Goal: Find contact information: Obtain details needed to contact an individual or organization

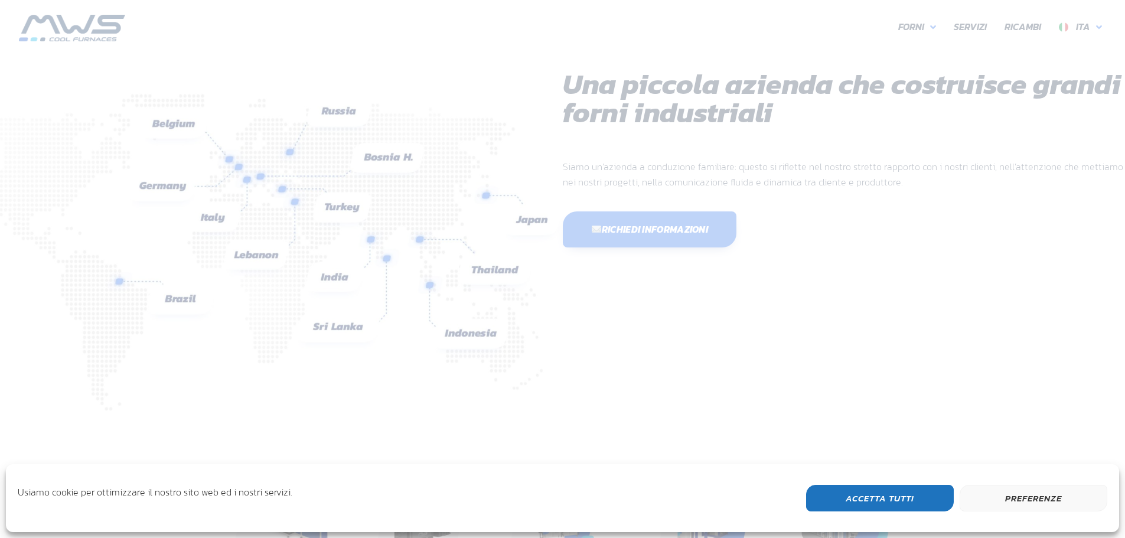
scroll to position [314, 708]
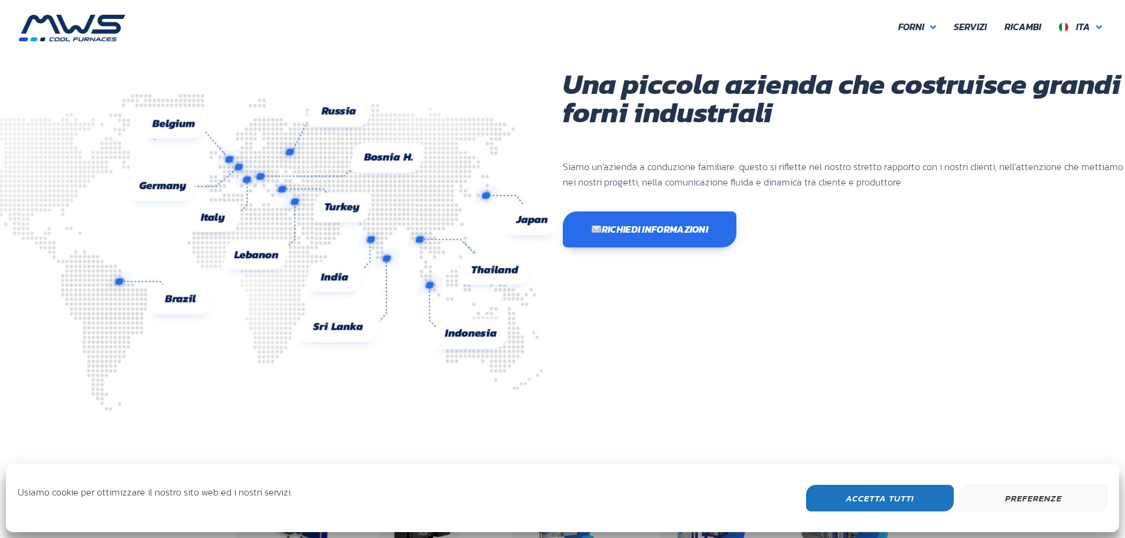
click at [885, 501] on button "Accetta Tutti" at bounding box center [880, 498] width 148 height 27
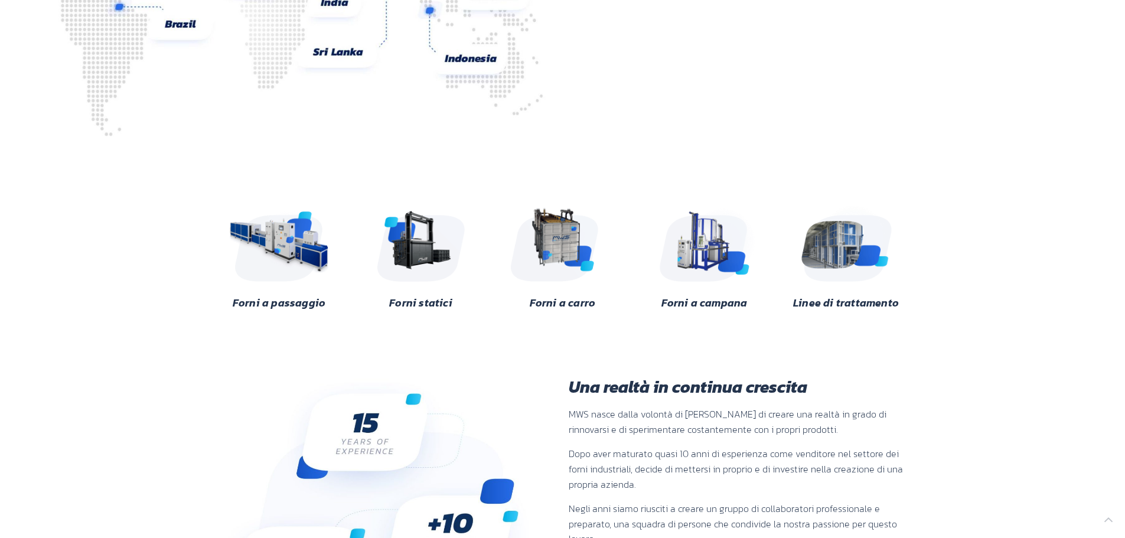
scroll to position [295, 0]
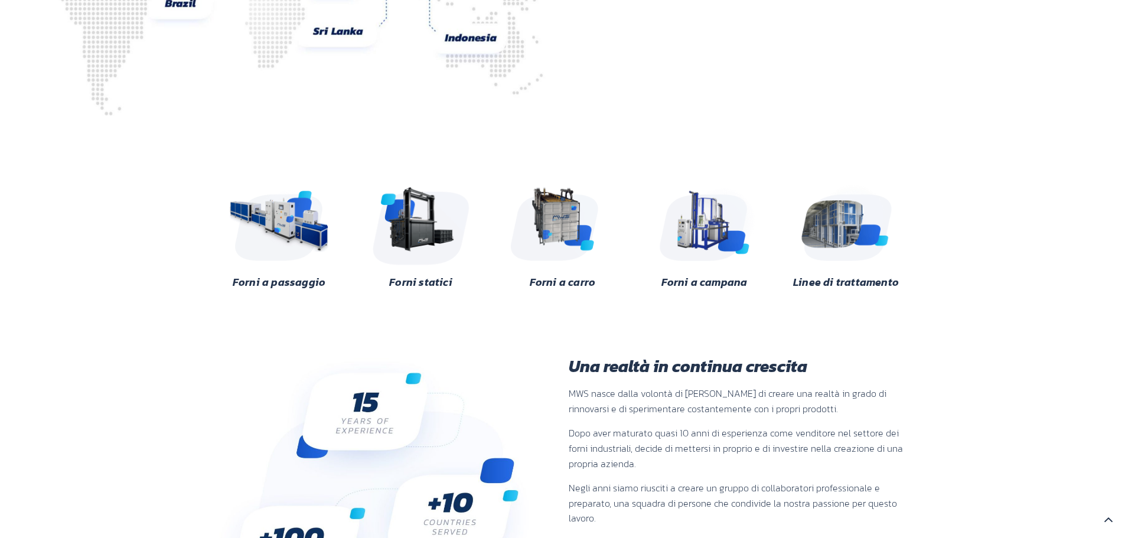
click at [414, 221] on img at bounding box center [421, 222] width 115 height 86
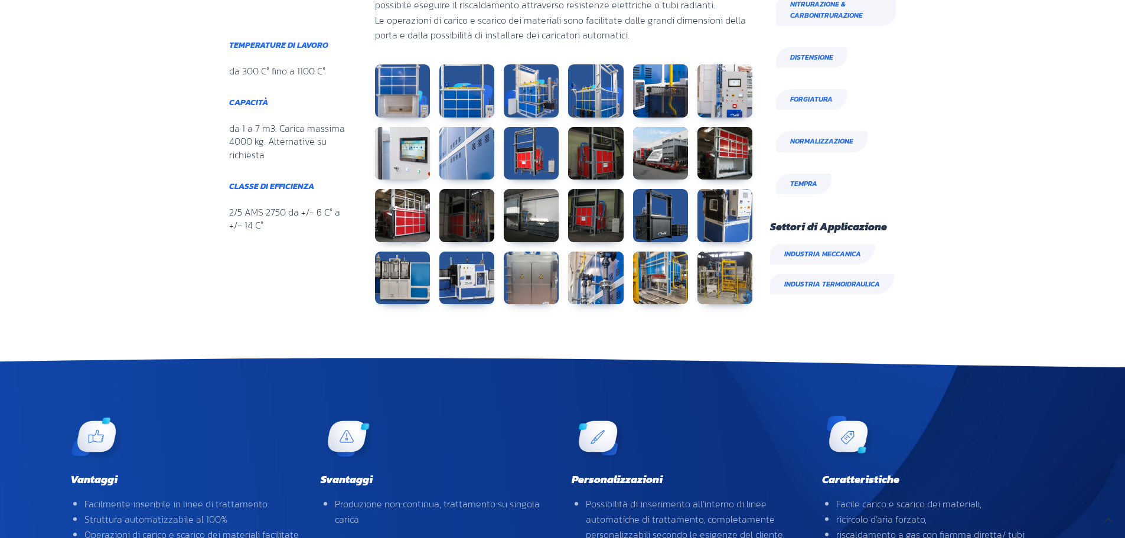
scroll to position [688, 0]
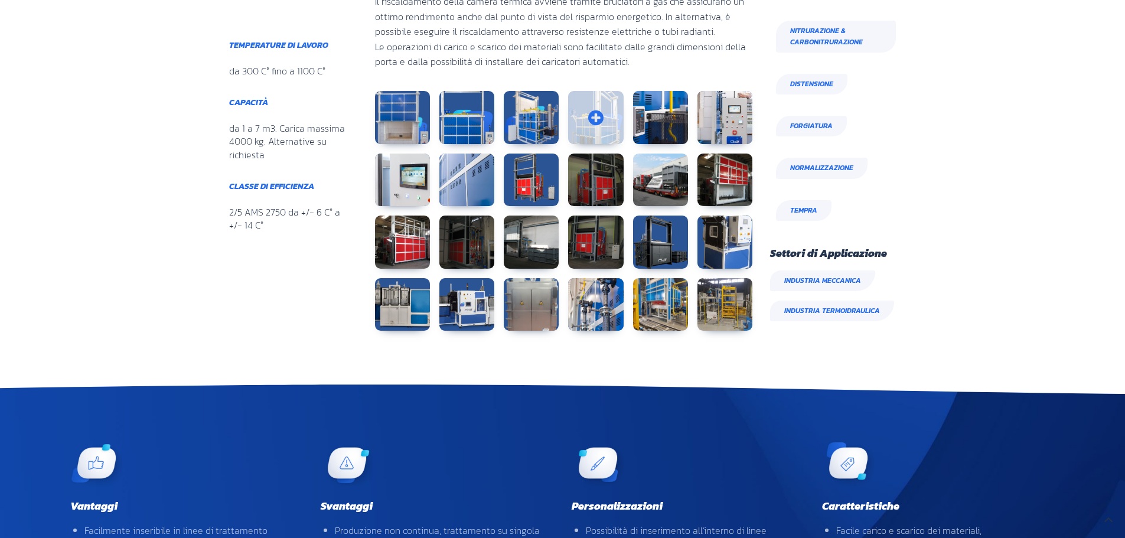
click at [595, 111] on link at bounding box center [595, 117] width 55 height 53
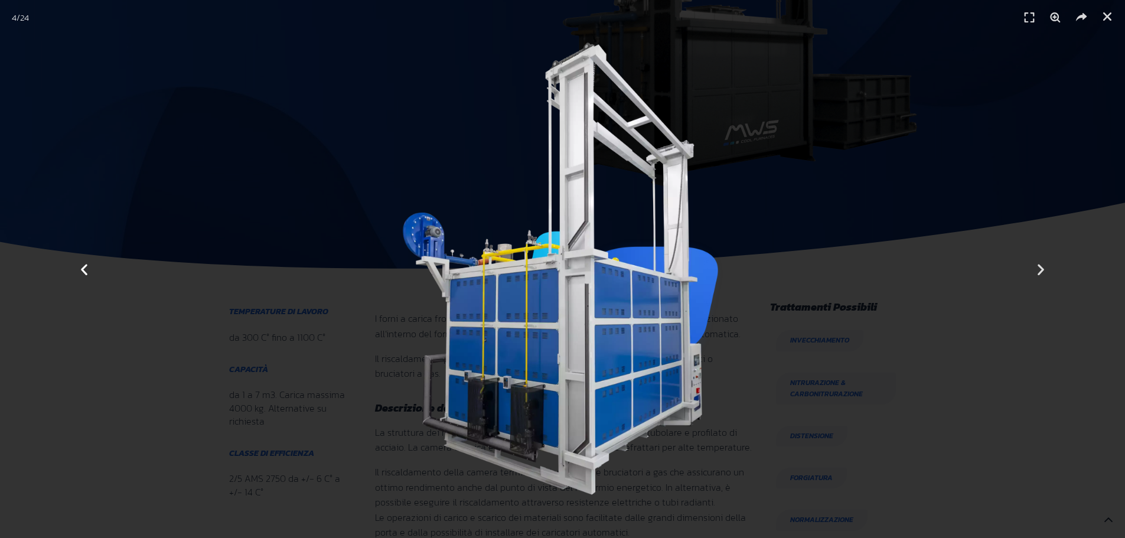
scroll to position [216, 0]
click at [90, 269] on icon "Previous slide" at bounding box center [84, 269] width 15 height 15
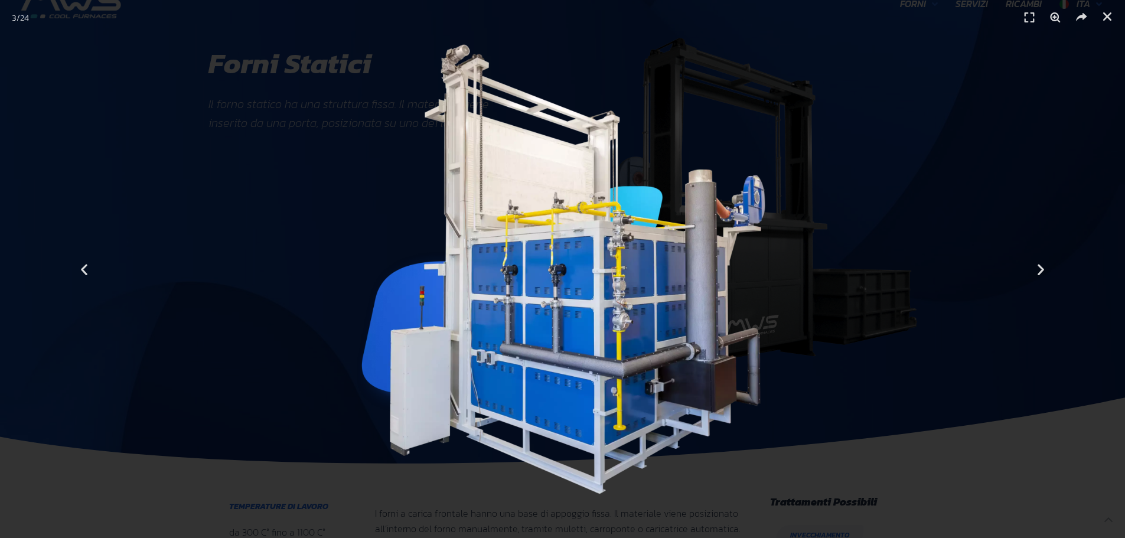
scroll to position [0, 0]
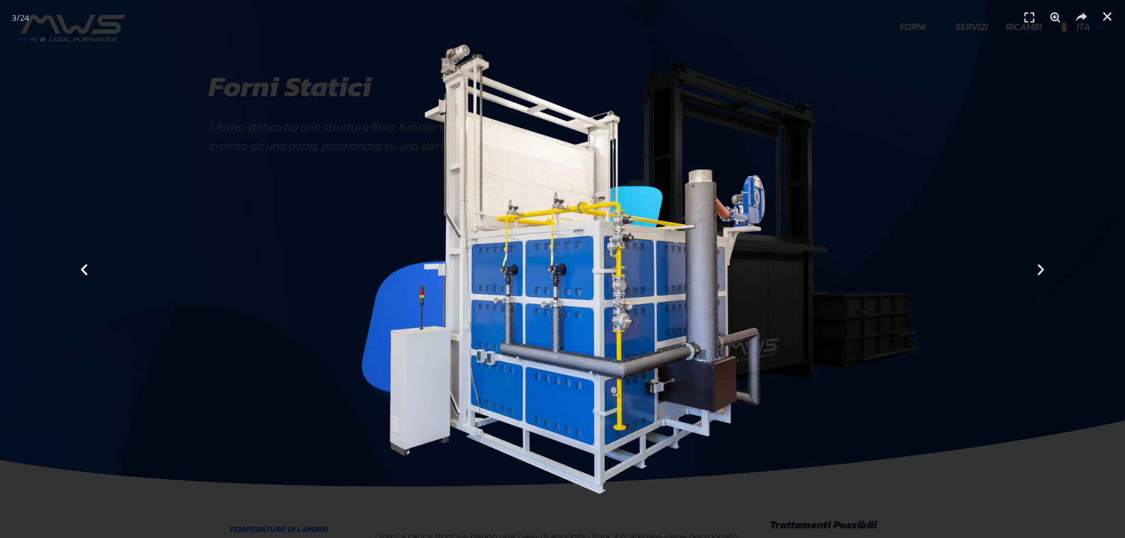
click at [86, 265] on icon "Previous slide" at bounding box center [84, 269] width 15 height 15
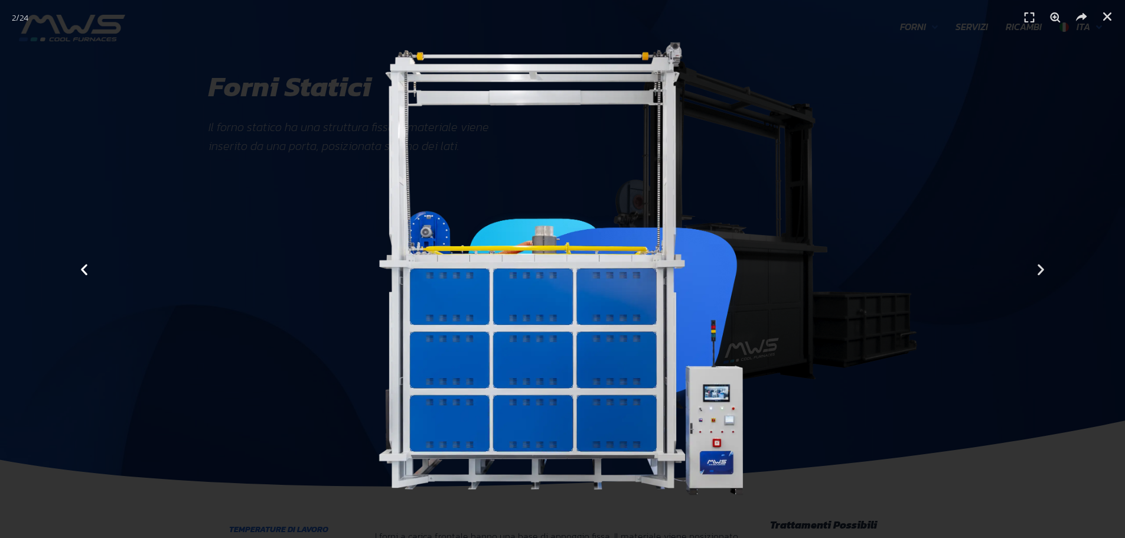
click at [83, 271] on icon "Previous slide" at bounding box center [84, 269] width 15 height 15
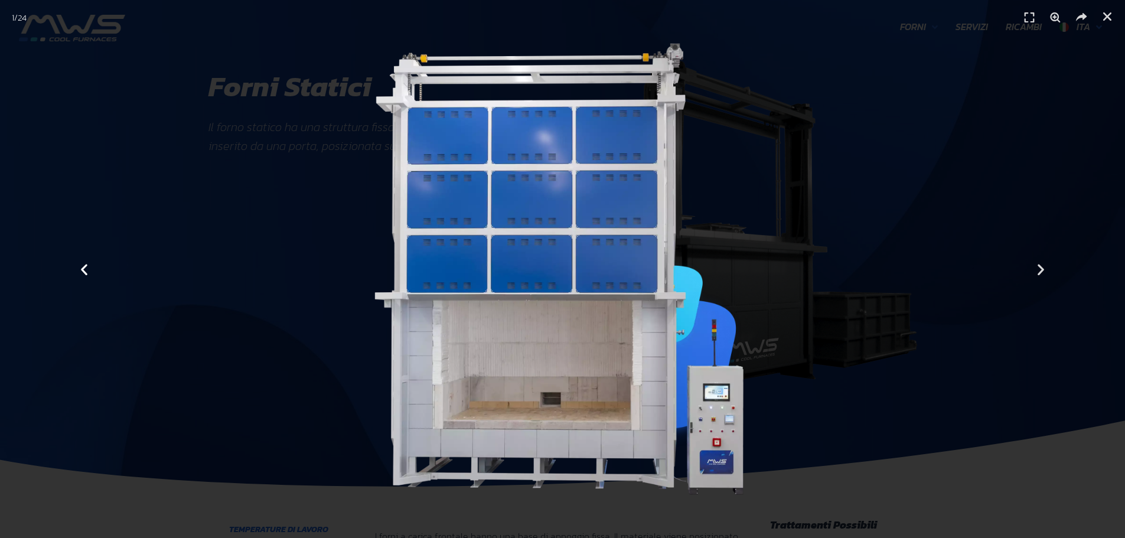
click at [83, 271] on icon "Previous slide" at bounding box center [84, 269] width 15 height 15
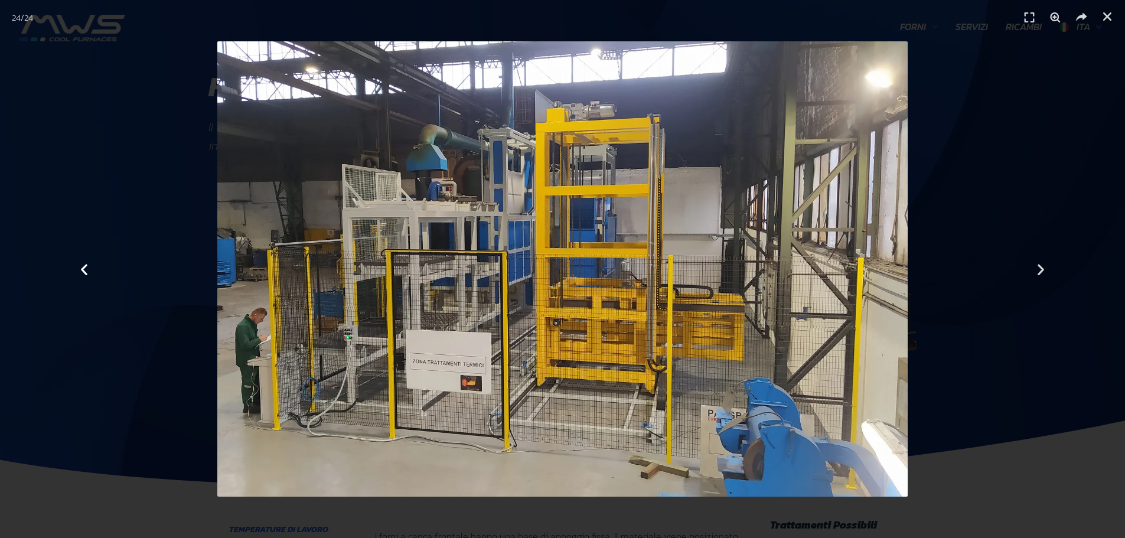
click at [81, 269] on icon "Previous slide" at bounding box center [84, 269] width 15 height 15
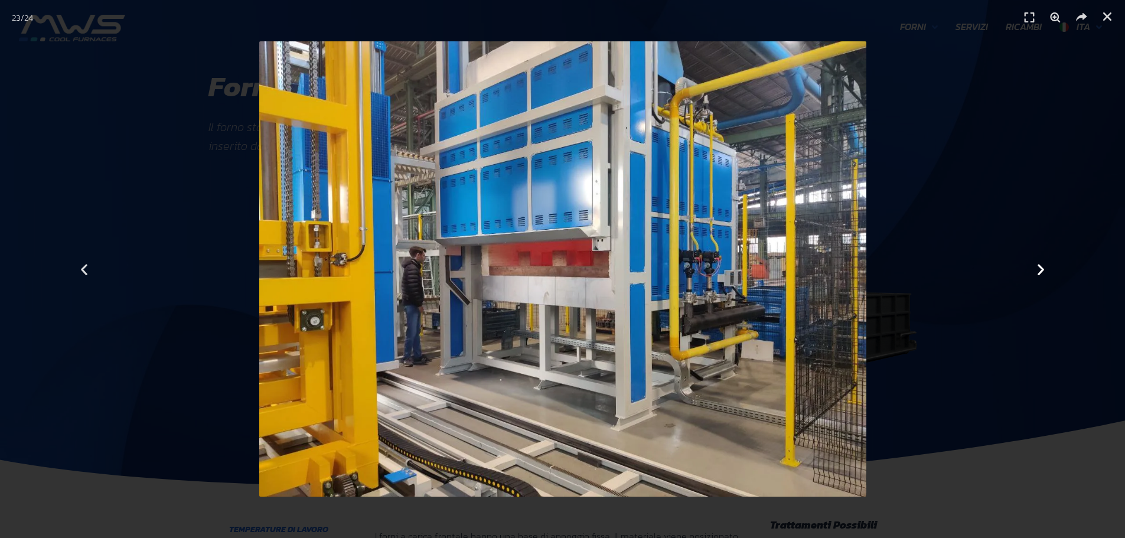
click at [1042, 270] on icon "Next slide" at bounding box center [1040, 269] width 15 height 15
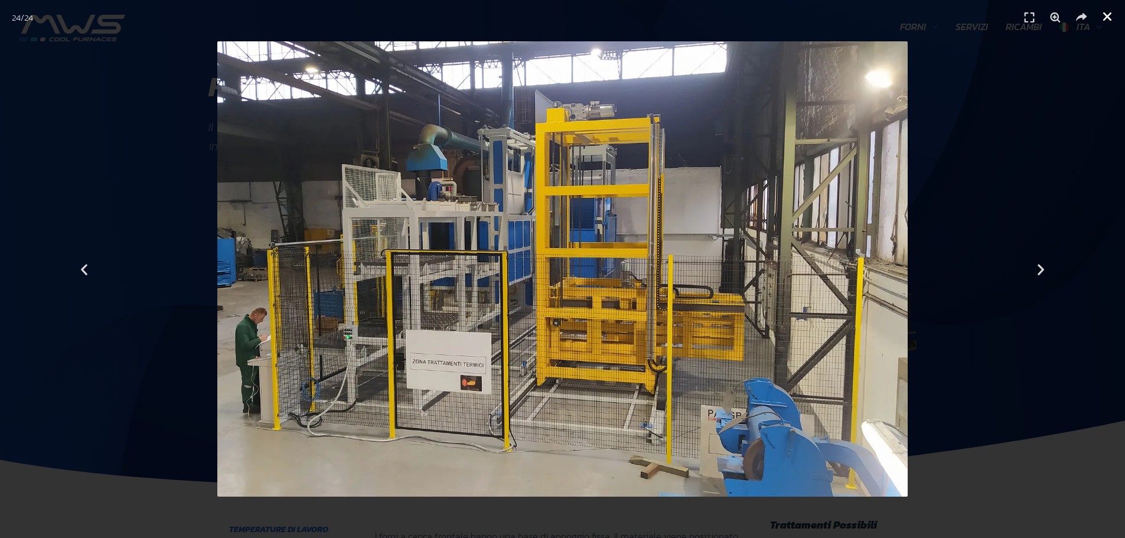
click at [1111, 18] on icon "Chiudi (Esc)" at bounding box center [1107, 17] width 12 height 12
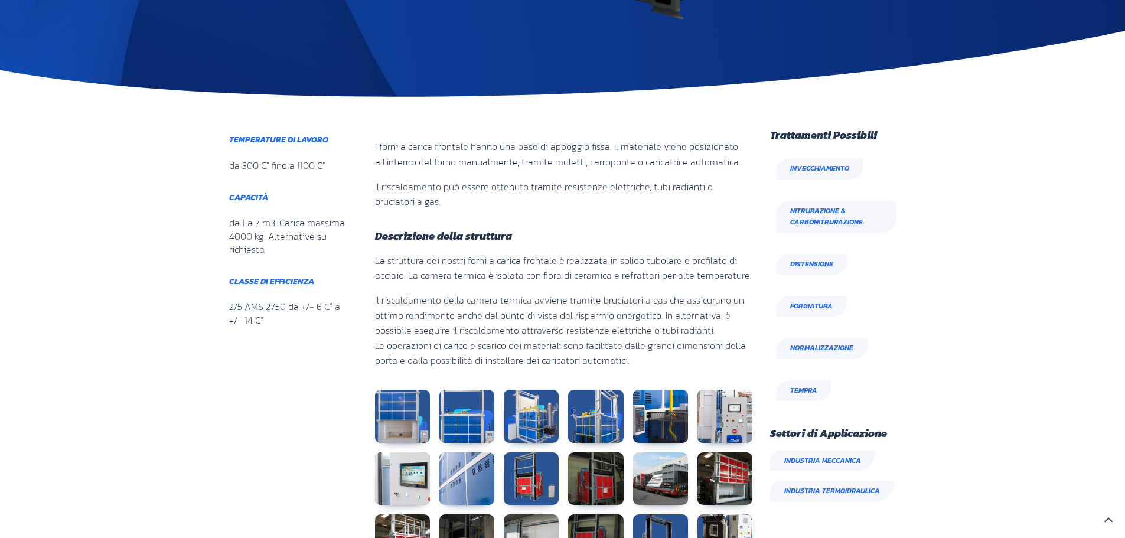
scroll to position [354, 0]
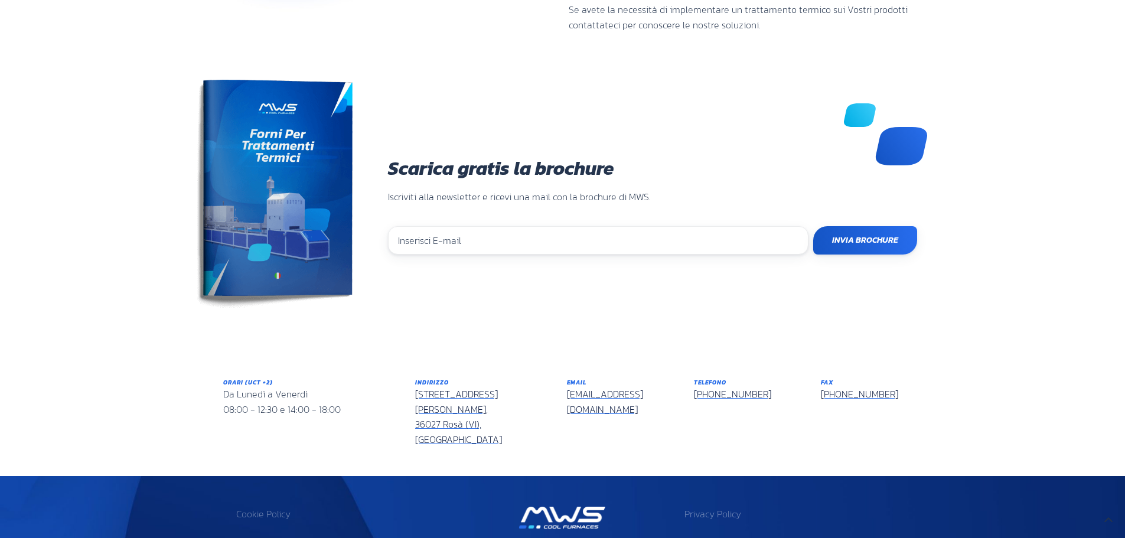
scroll to position [955, 0]
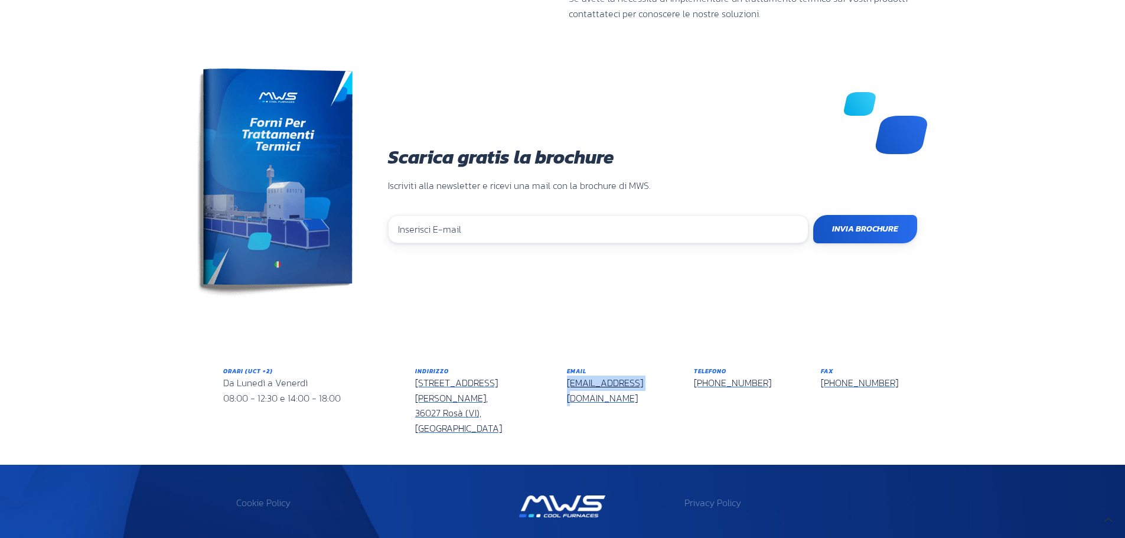
drag, startPoint x: 639, startPoint y: 356, endPoint x: 563, endPoint y: 357, distance: 76.2
click at [564, 358] on div "Email [EMAIL_ADDRESS][DOMAIN_NAME]" at bounding box center [621, 401] width 127 height 87
copy link "[EMAIL_ADDRESS][DOMAIN_NAME]"
